Goal: Task Accomplishment & Management: Manage account settings

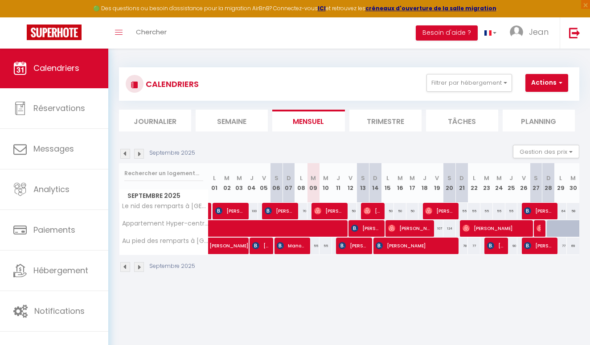
click at [125, 153] on img at bounding box center [125, 154] width 10 height 10
select select
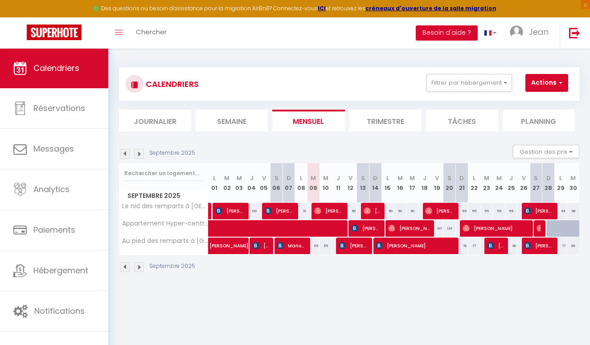
select select
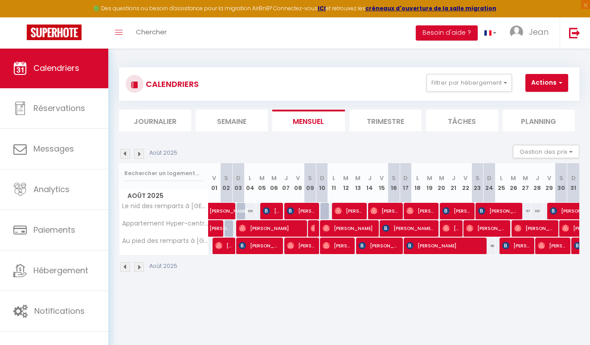
click at [420, 210] on span "[PERSON_NAME]" at bounding box center [421, 210] width 28 height 17
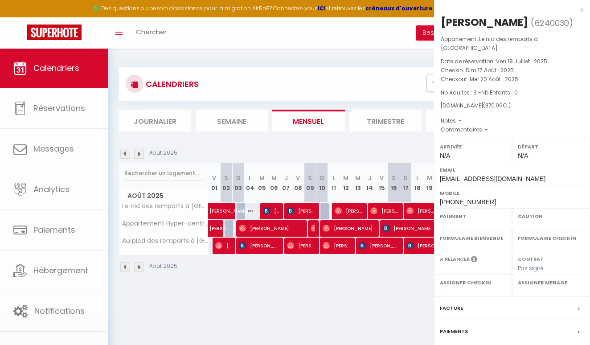
select select "OK"
select select "0"
select select "1"
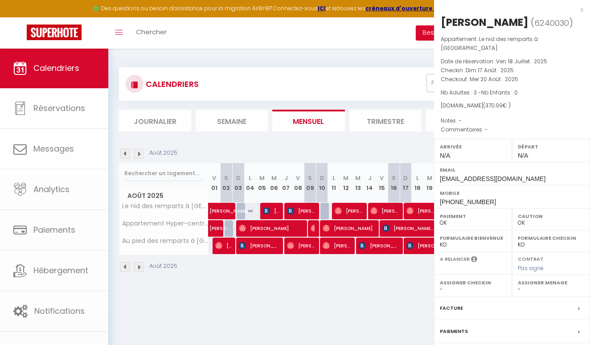
select select
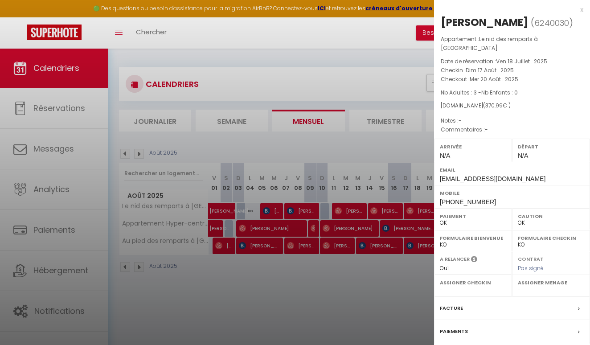
click at [451, 304] on label "Facture" at bounding box center [451, 308] width 23 height 9
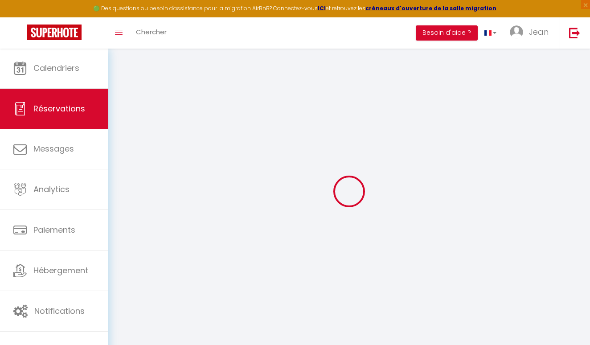
select select "cleaning"
select select "taxes"
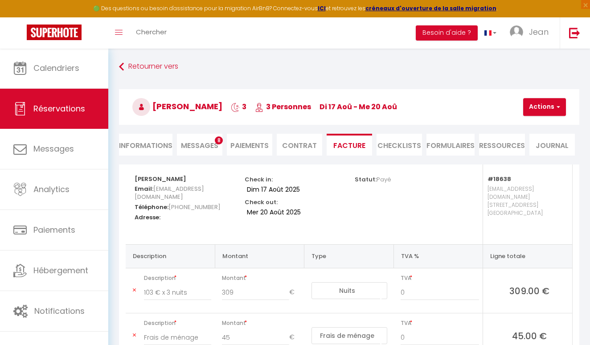
click at [152, 58] on div "Retourner vers [GEOGRAPHIC_DATA][PERSON_NAME] 3 3 Personnes di 17 Aoû - me 20 A…" at bounding box center [349, 256] width 482 height 416
click at [152, 67] on link "Retourner vers" at bounding box center [349, 67] width 461 height 16
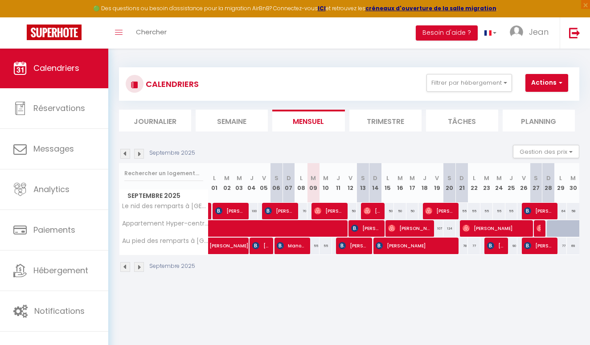
click at [125, 152] on img at bounding box center [125, 154] width 10 height 10
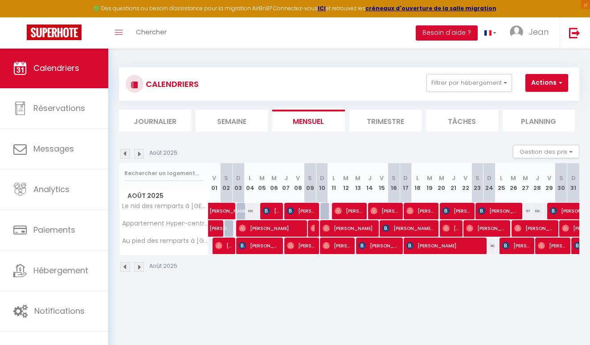
click at [419, 208] on span "[PERSON_NAME]" at bounding box center [421, 210] width 28 height 17
select select "OK"
select select "0"
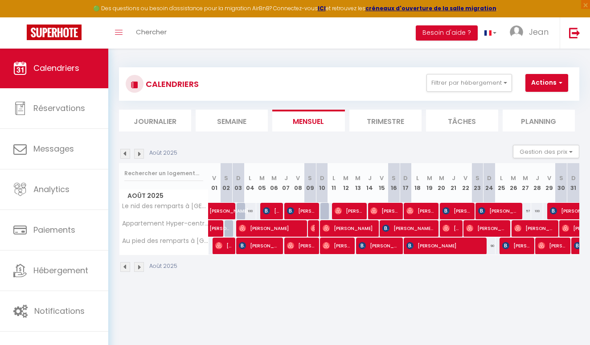
select select "1"
select select
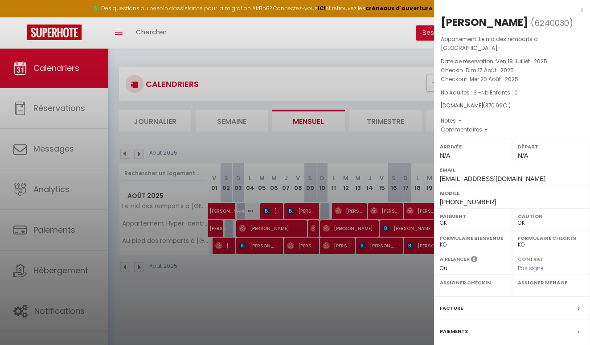
click at [447, 304] on label "Facture" at bounding box center [451, 308] width 23 height 9
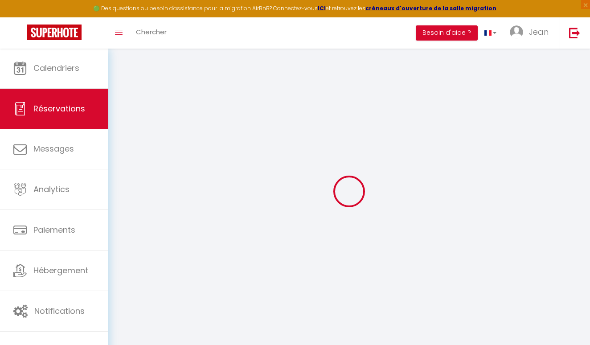
select select "cleaning"
select select "taxes"
select select
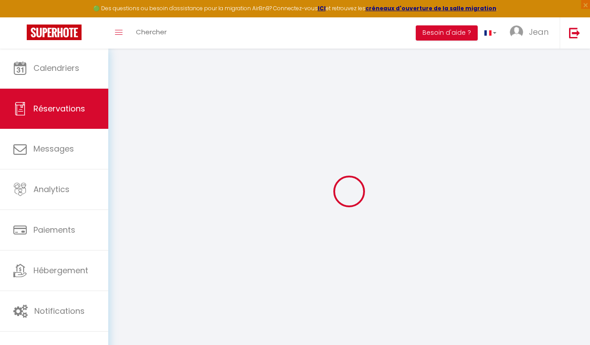
checkbox input "false"
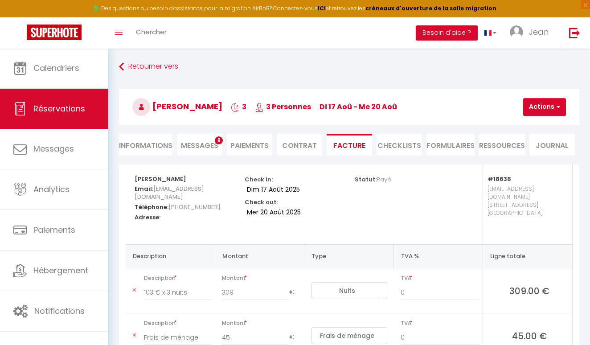
click at [151, 180] on strong "[PERSON_NAME]" at bounding box center [161, 179] width 52 height 8
copy div "[PERSON_NAME]"
